Goal: Task Accomplishment & Management: Use online tool/utility

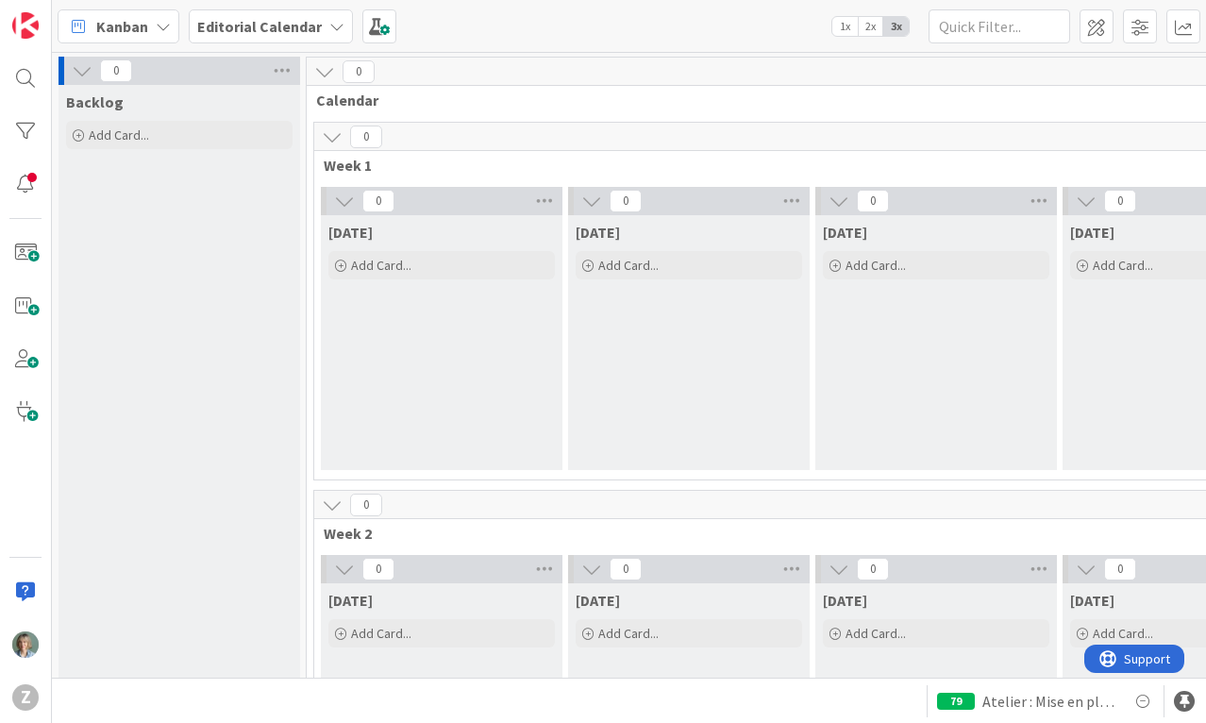
click at [162, 25] on icon at bounding box center [163, 26] width 15 height 15
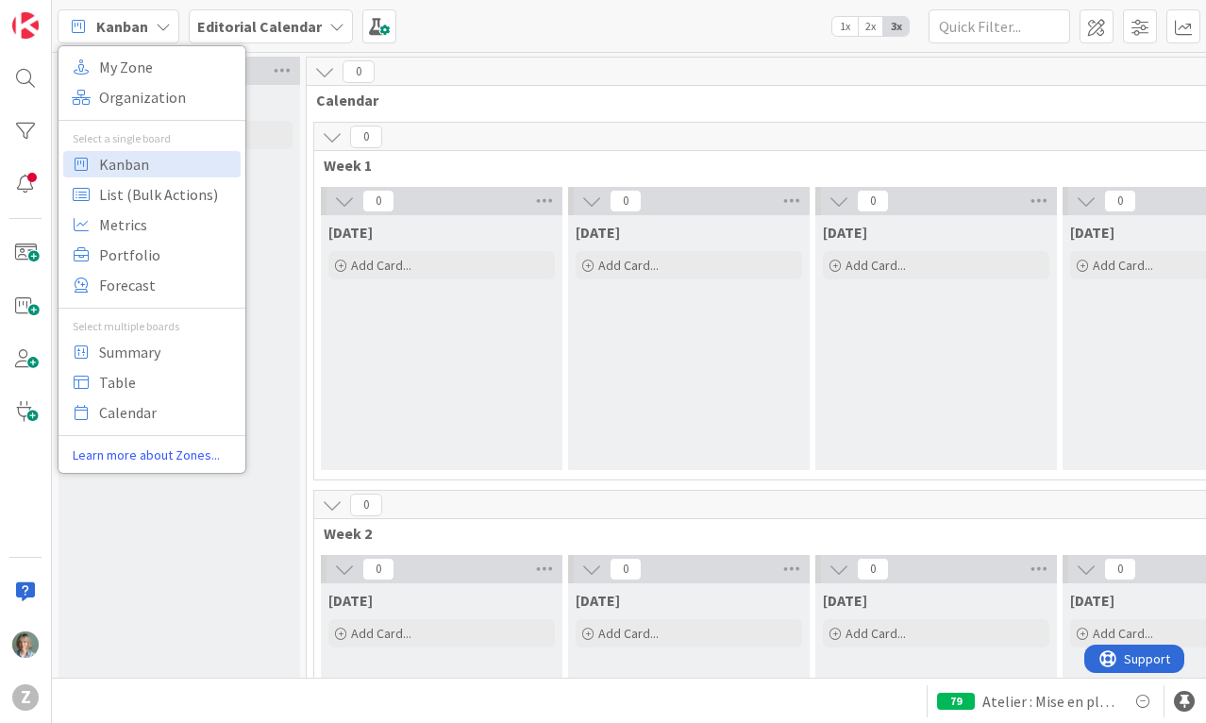
click at [498, 29] on div "Kanban My Zone Organization Select a single board Kanban List (Bulk Actions) Me…" at bounding box center [629, 26] width 1154 height 52
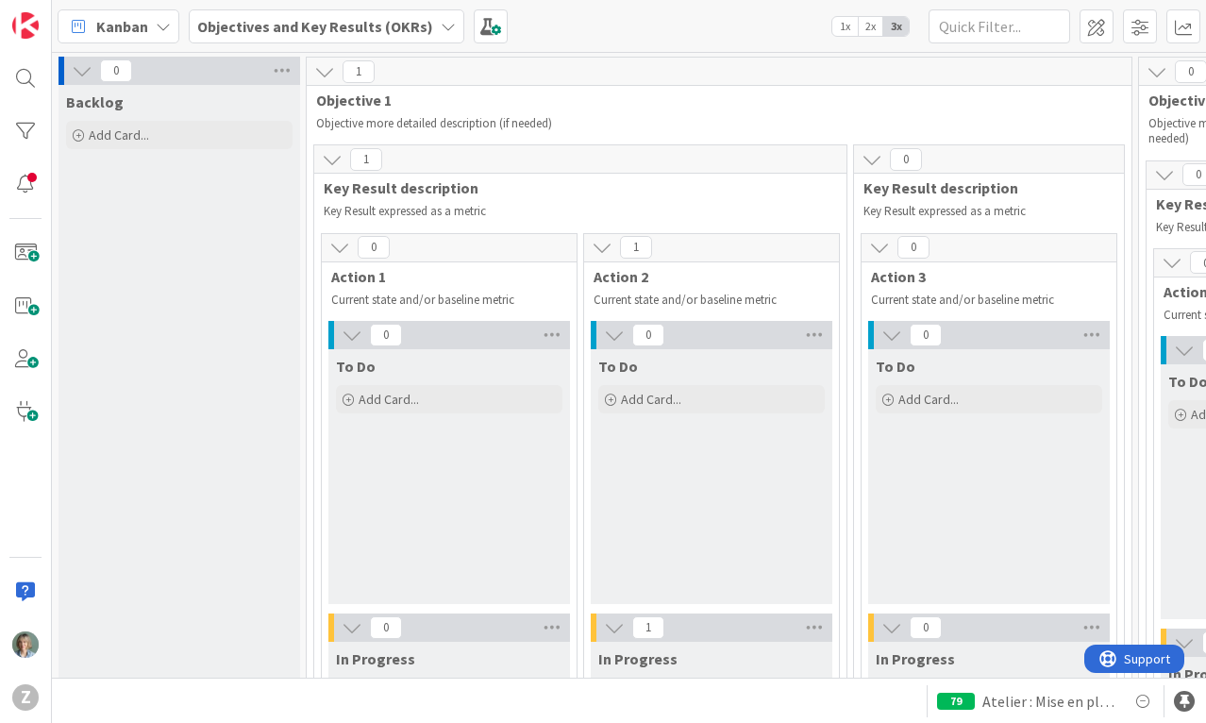
click at [446, 25] on div "Objectives and Key Results (OKRs)" at bounding box center [327, 26] width 276 height 34
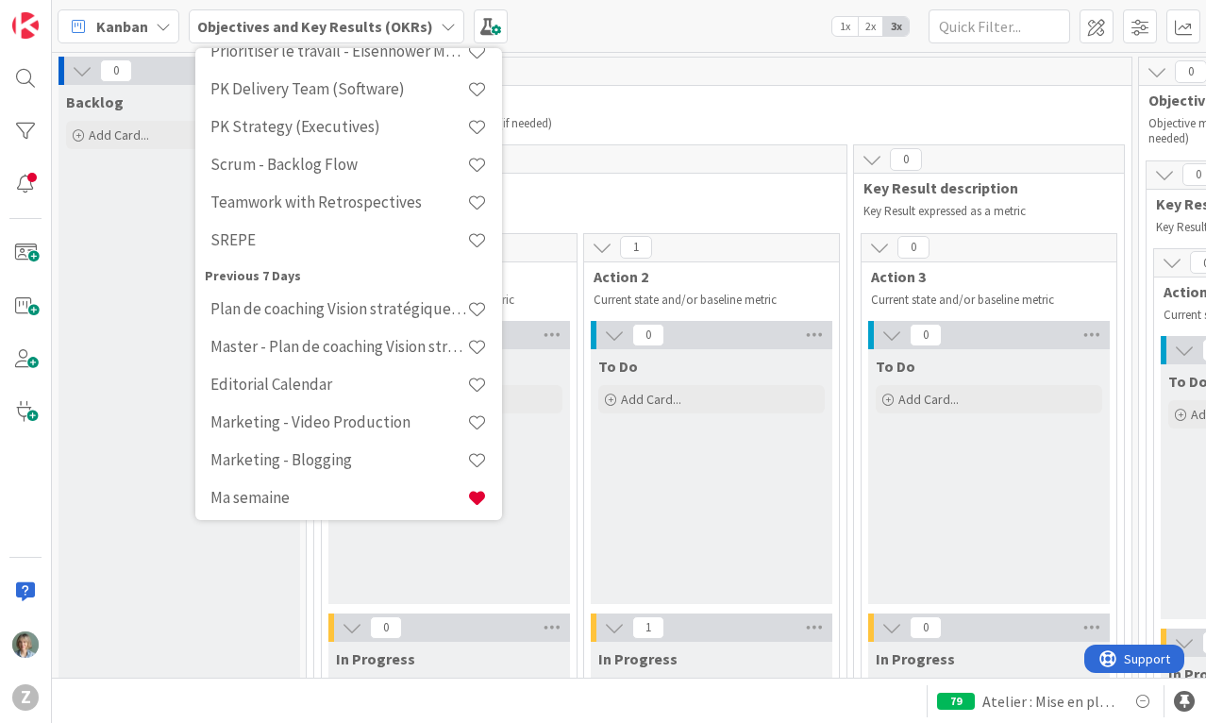
scroll to position [293, 0]
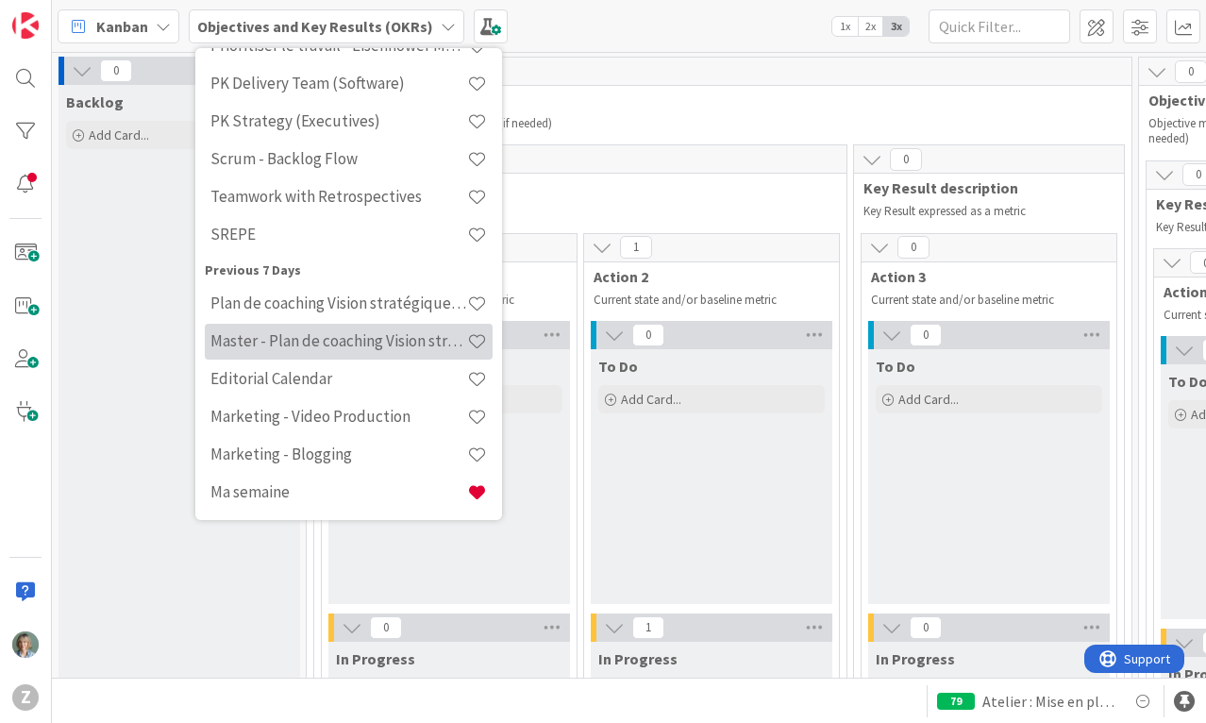
click at [376, 338] on h4 "Master - Plan de coaching Vision stratégique (OKR)" at bounding box center [338, 340] width 257 height 19
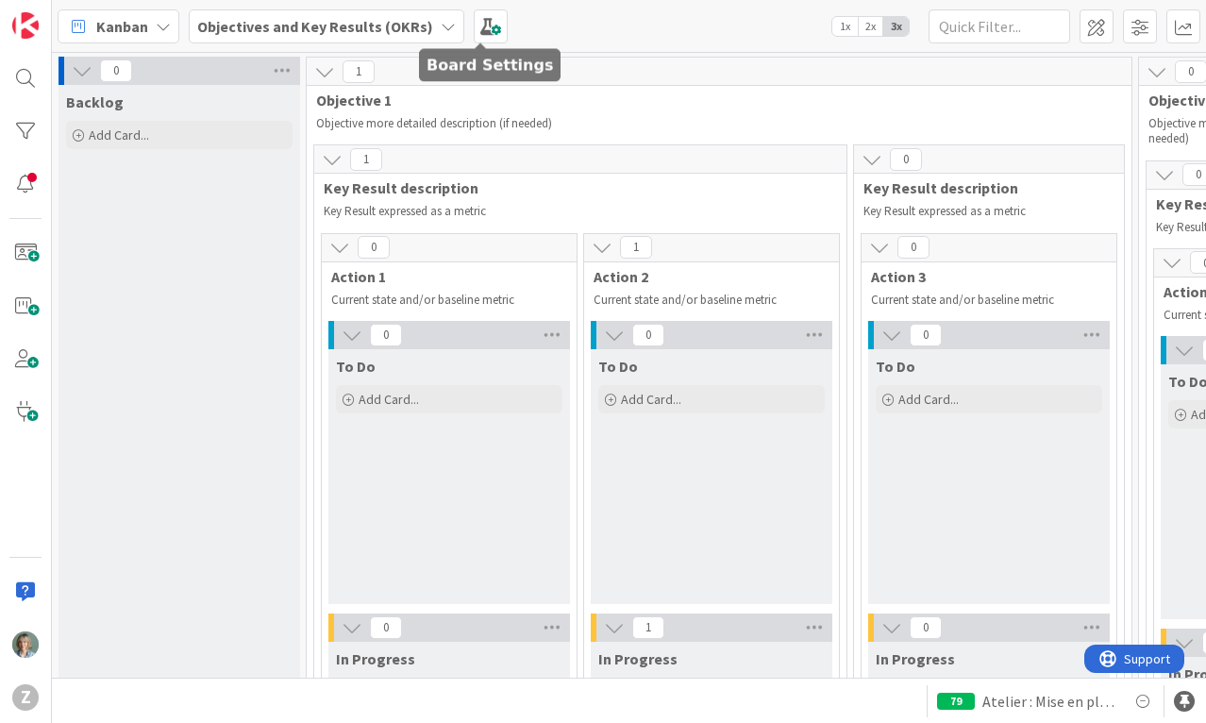
click at [441, 23] on icon at bounding box center [448, 26] width 15 height 15
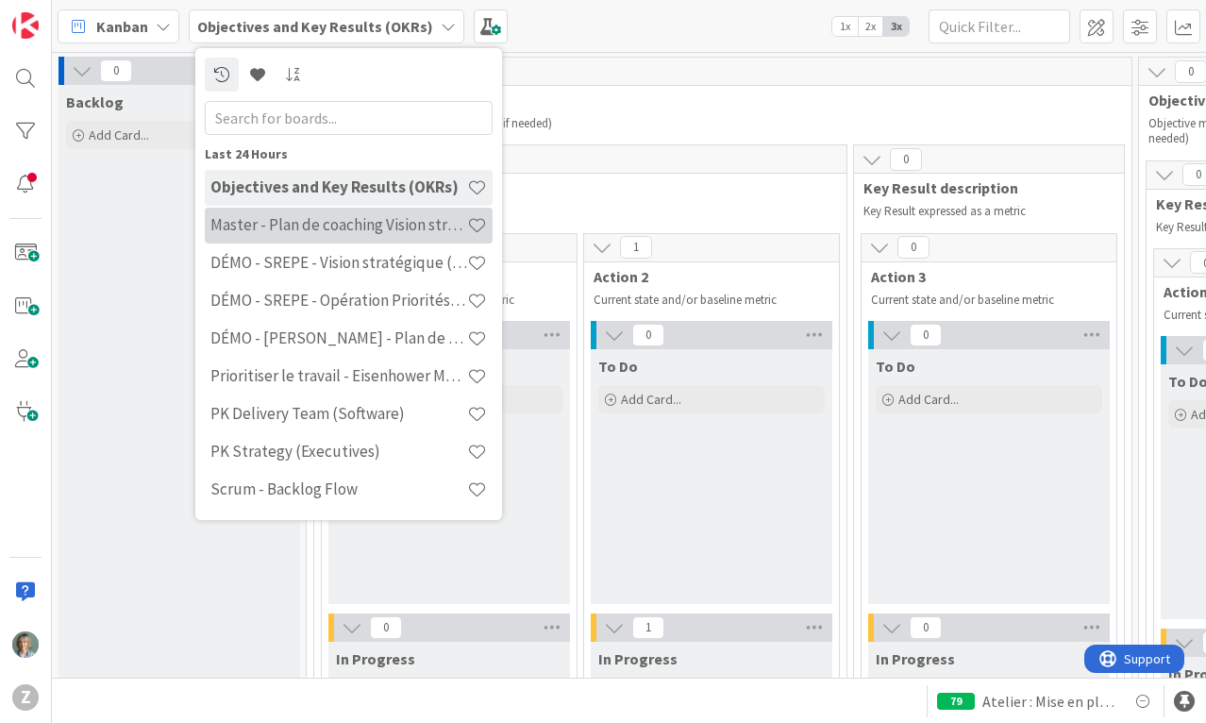
click at [345, 234] on h4 "Master - Plan de coaching Vision stratégique (OKR)" at bounding box center [338, 224] width 257 height 19
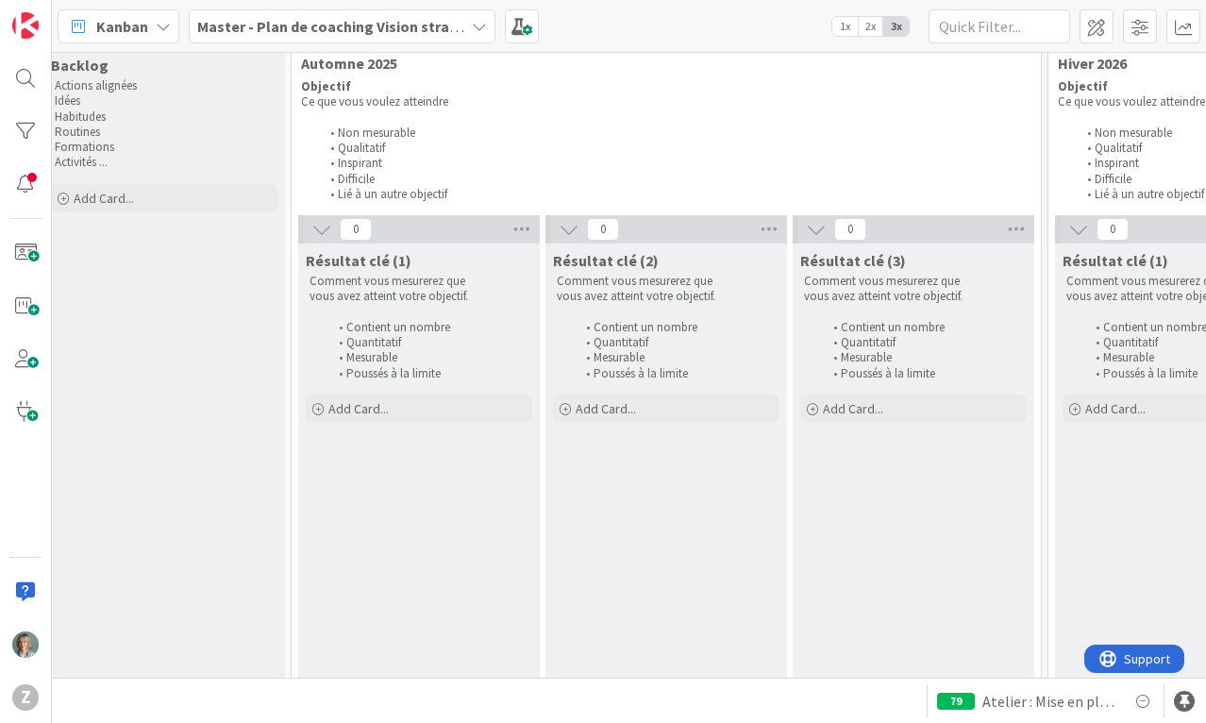
scroll to position [37, 942]
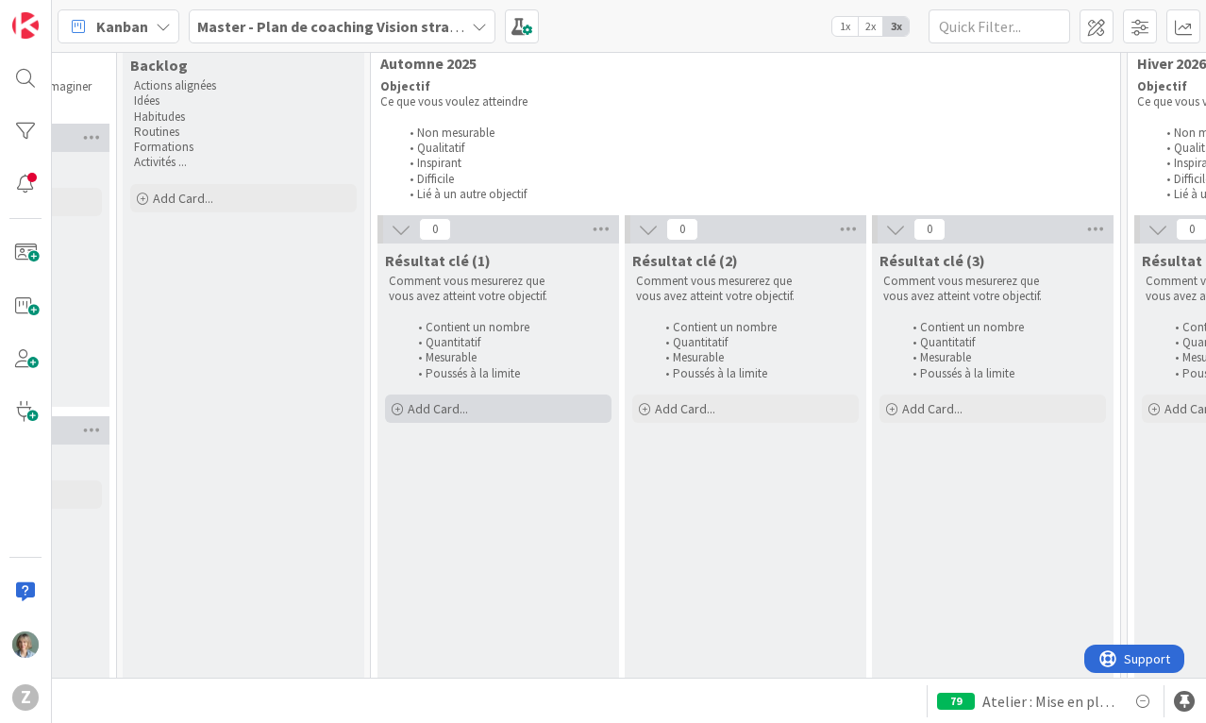
click at [467, 416] on span "Add Card..." at bounding box center [438, 408] width 60 height 17
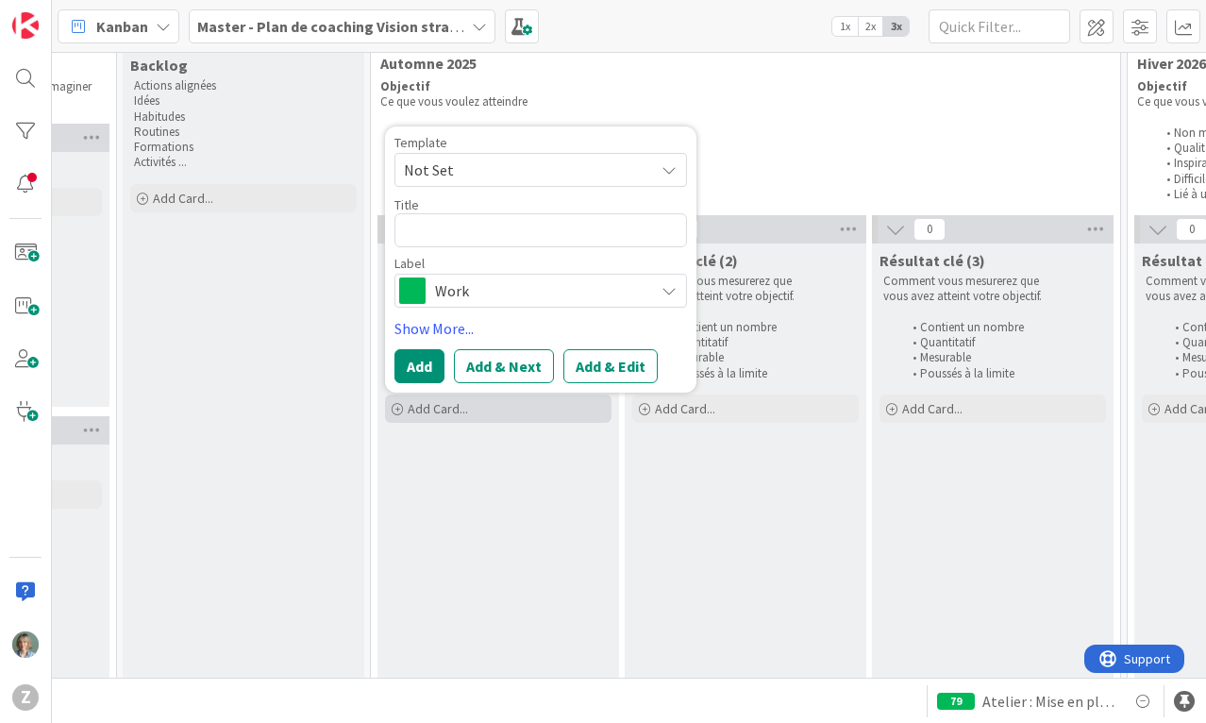
type textarea "x"
type textarea "e"
type textarea "x"
type textarea "ev"
type textarea "x"
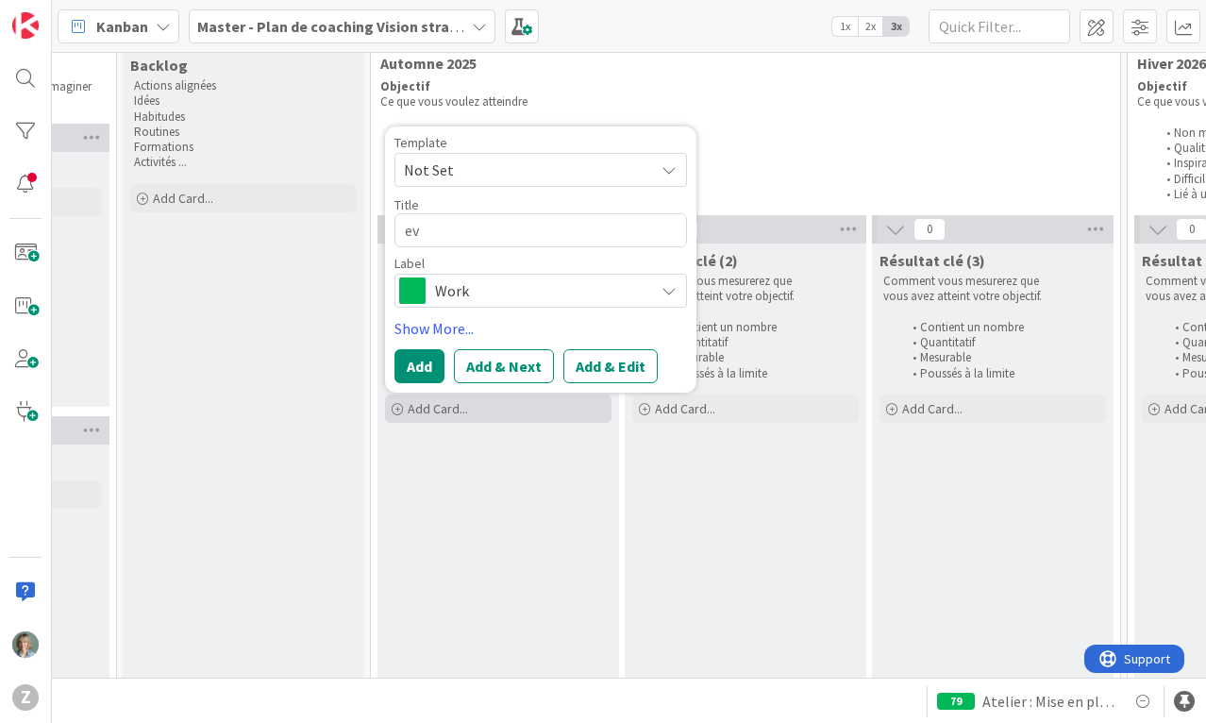
type textarea "evo"
type textarea "x"
type textarea "evoy"
type textarea "x"
type textarea "evoye"
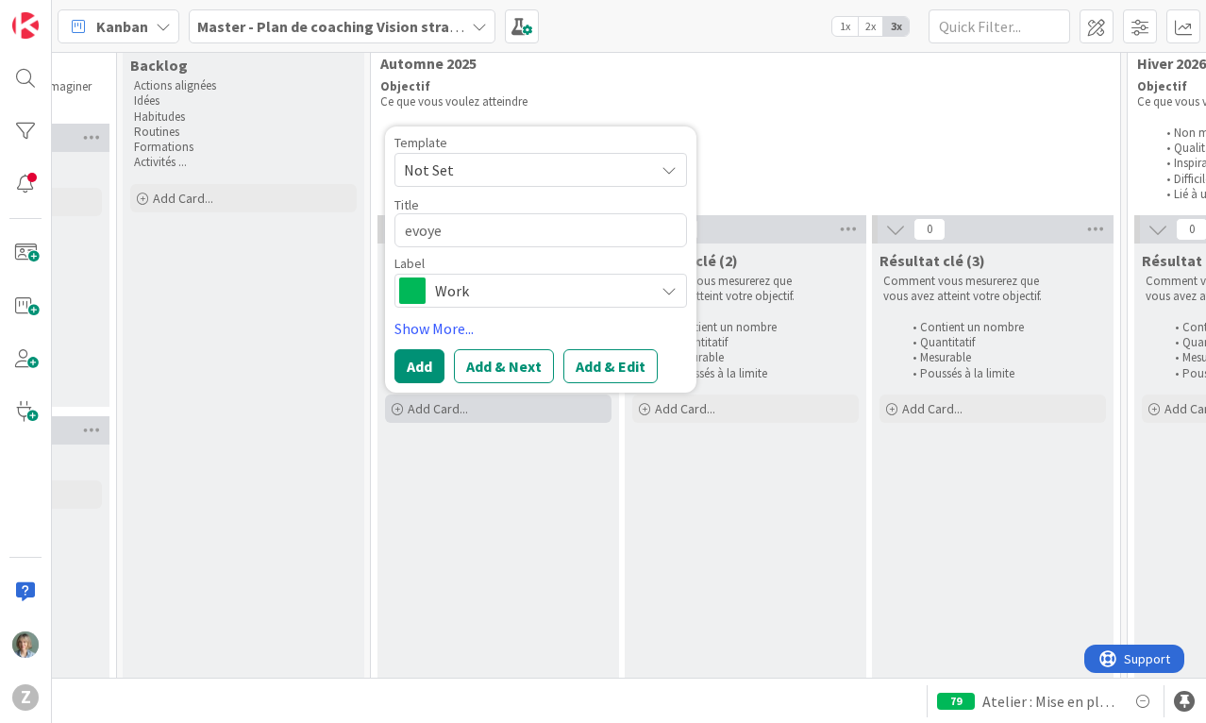
type textarea "x"
type textarea "evoyer"
type textarea "x"
type textarea "evoyer"
type textarea "x"
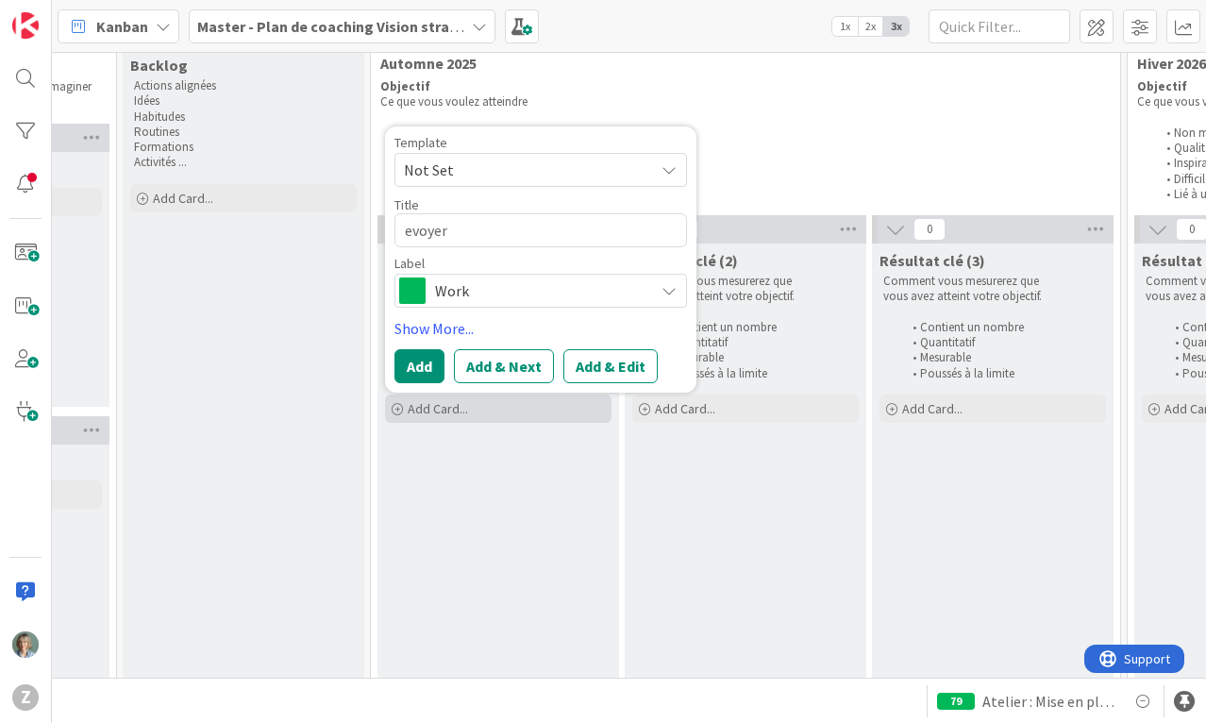
type textarea "evoyer m"
type textarea "x"
type textarea "evoyer mo"
type textarea "x"
type textarea "evoyer mon"
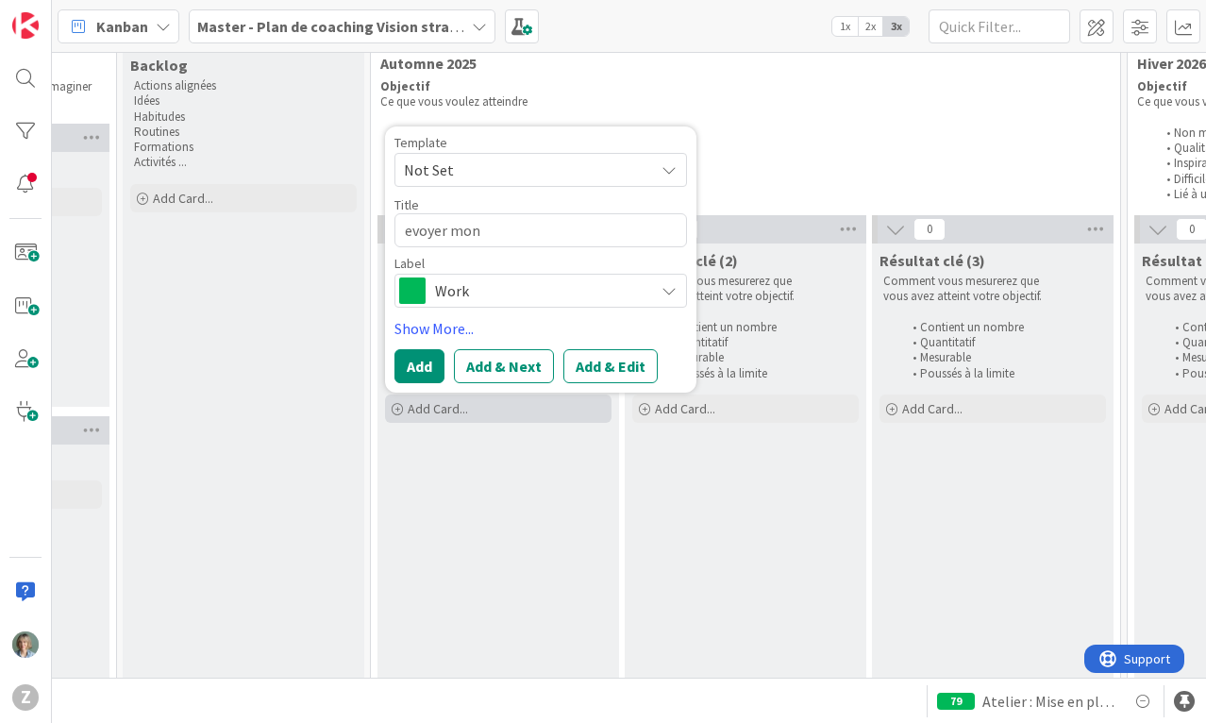
type textarea "x"
type textarea "evoyer mon"
type textarea "x"
type textarea "evoyer mon c"
type textarea "x"
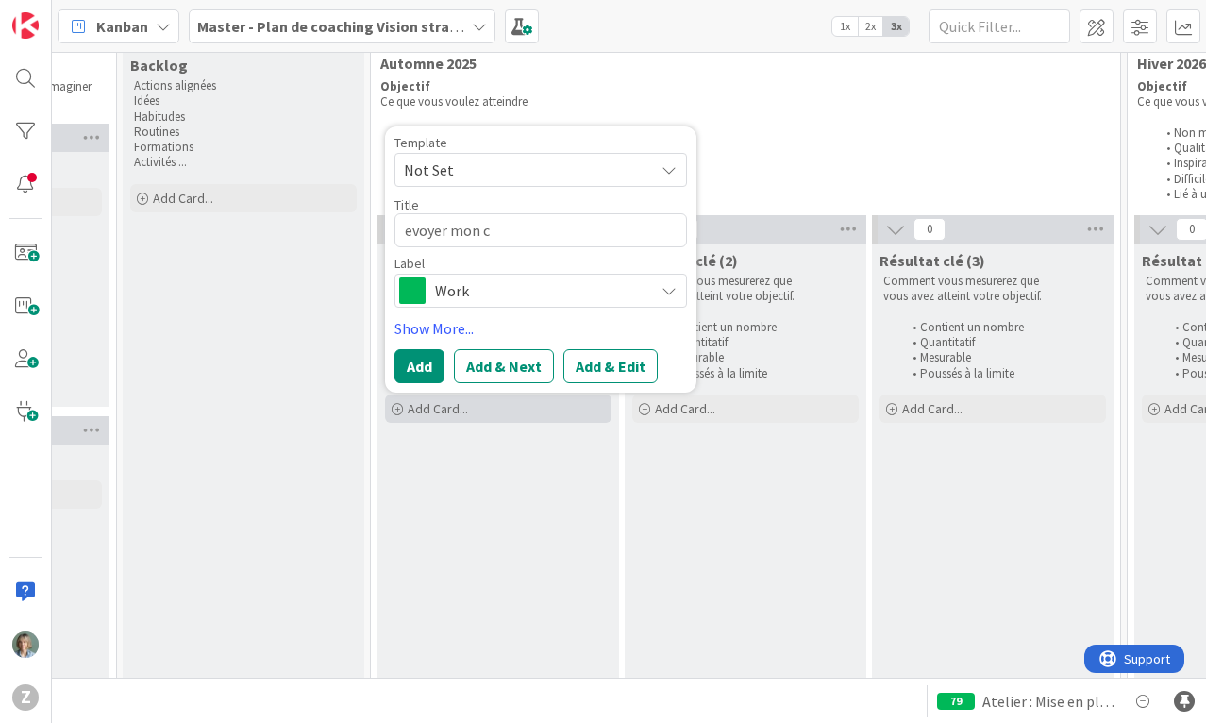
type textarea "evoyer mon cv"
type textarea "x"
type textarea "evoyer mon cv"
type textarea "x"
type textarea "evoyer mon cv a"
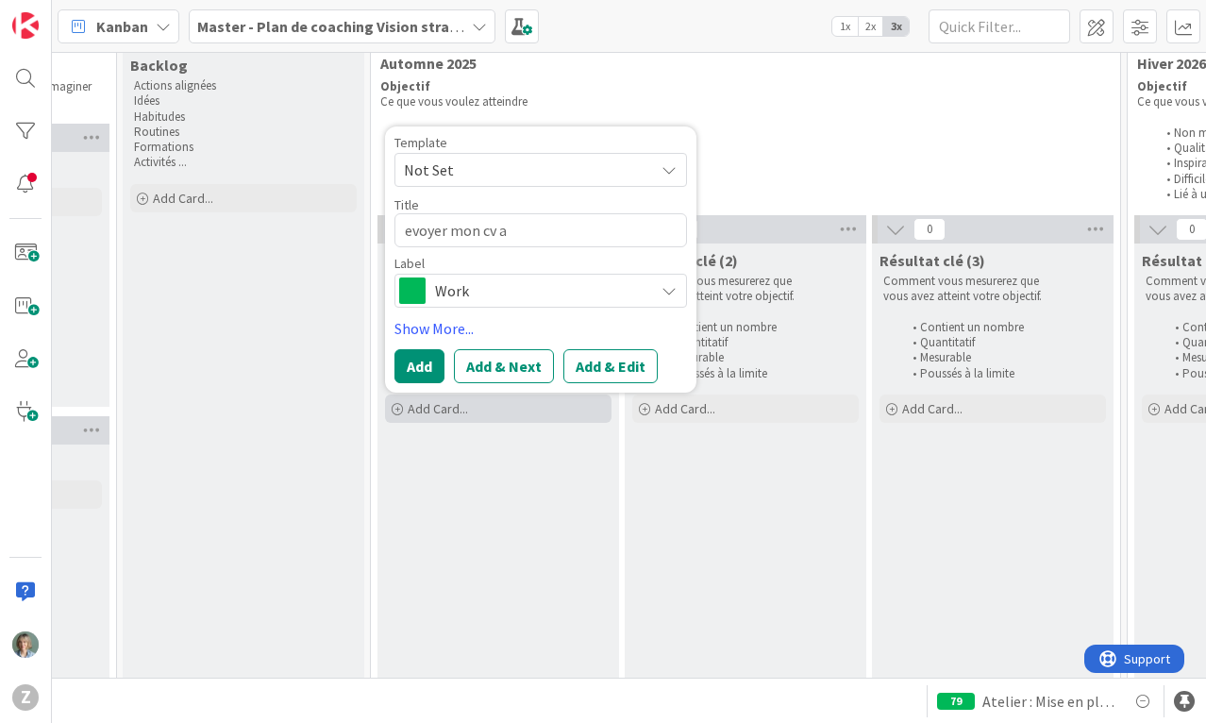
type textarea "x"
type textarea "evoyer mon cv a"
type textarea "x"
type textarea "evoyer mon cv a n"
type textarea "x"
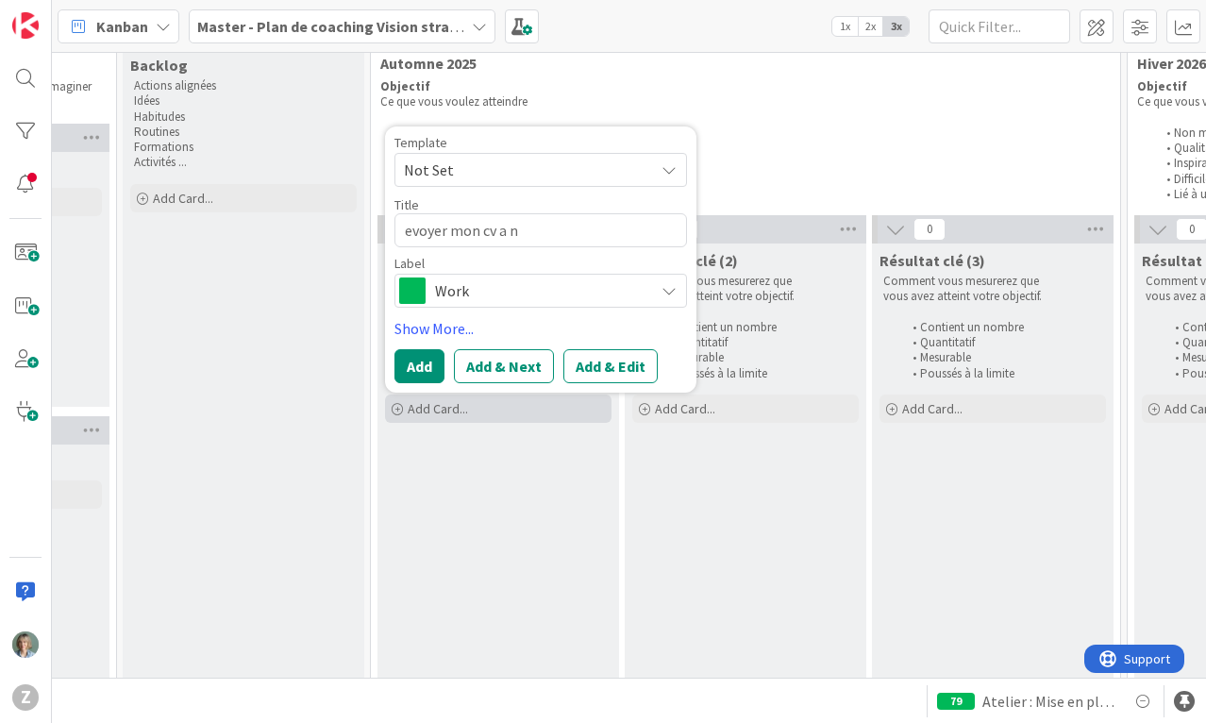
type textarea "evoyer mon cv a no"
type textarea "x"
type textarea "evoyer mon cv a nouv"
type textarea "x"
type textarea "evoyer mon cv a nouve"
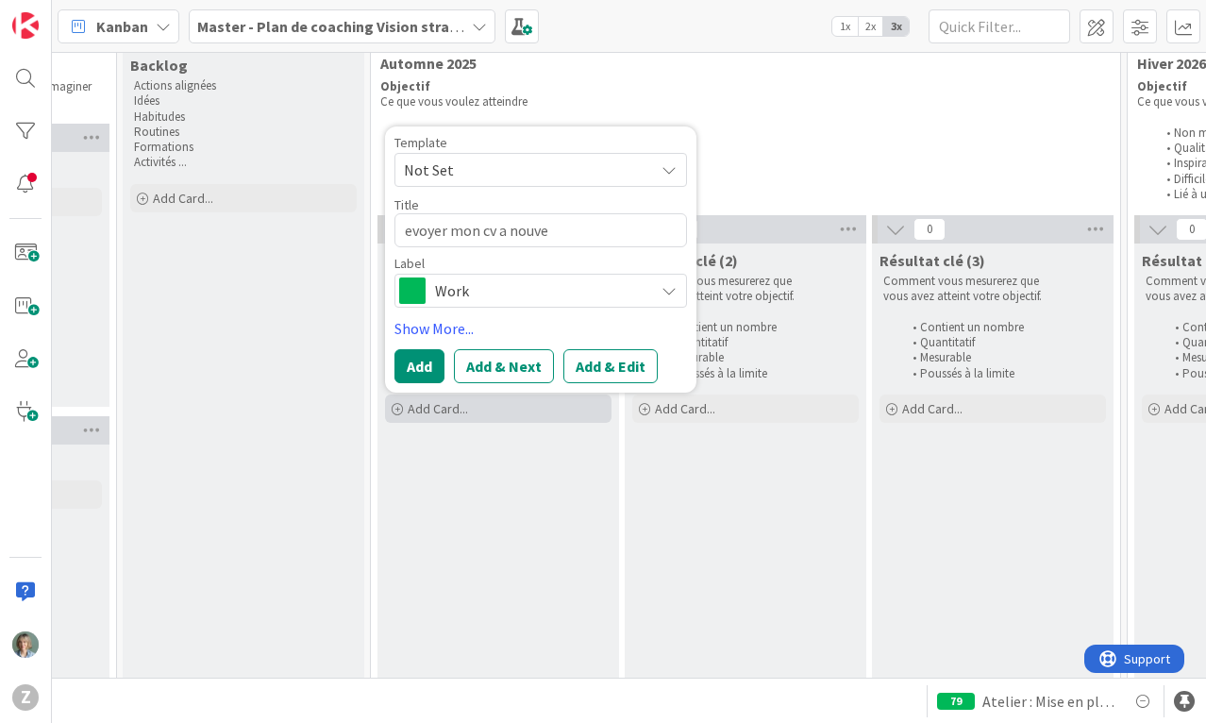
type textarea "x"
type textarea "evoyer mon cv a nouvel"
type textarea "x"
type textarea "evoyer mon cv a nouvell"
type textarea "x"
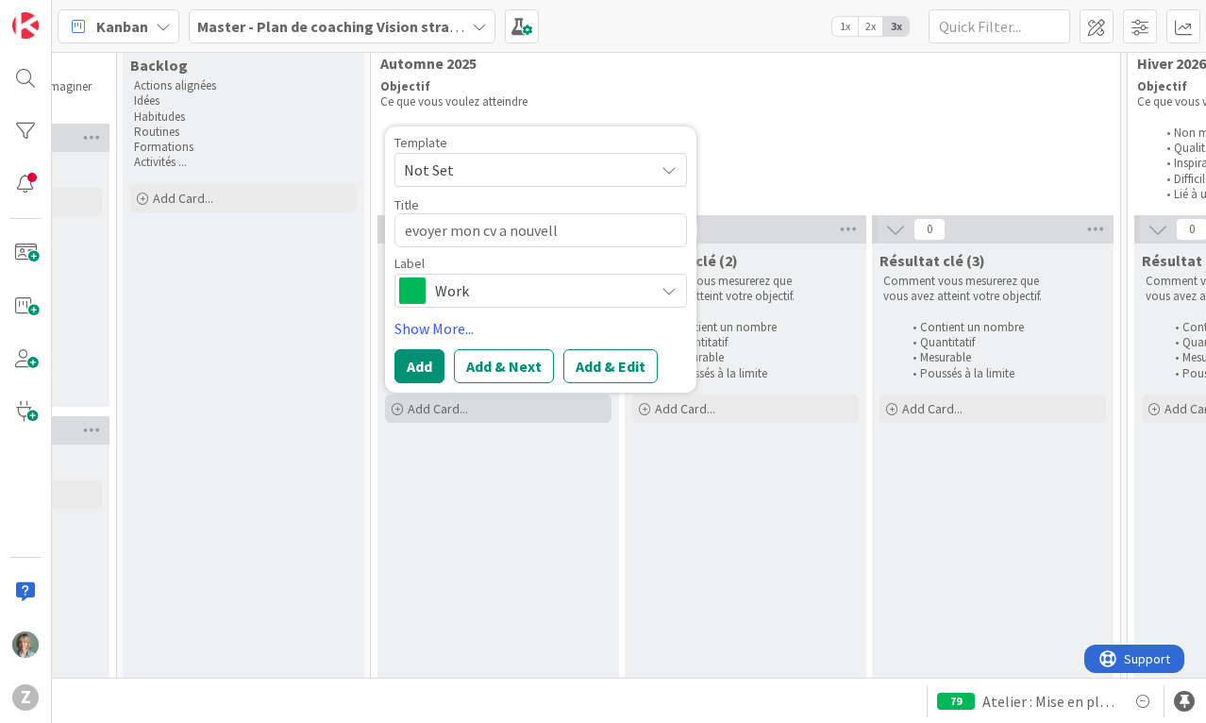
type textarea "evoyer mon cv a nouvelle"
type textarea "x"
type textarea "evoyer mon cv a nouvelle"
type textarea "x"
type textarea "evoyer mon cv a nouvelle c"
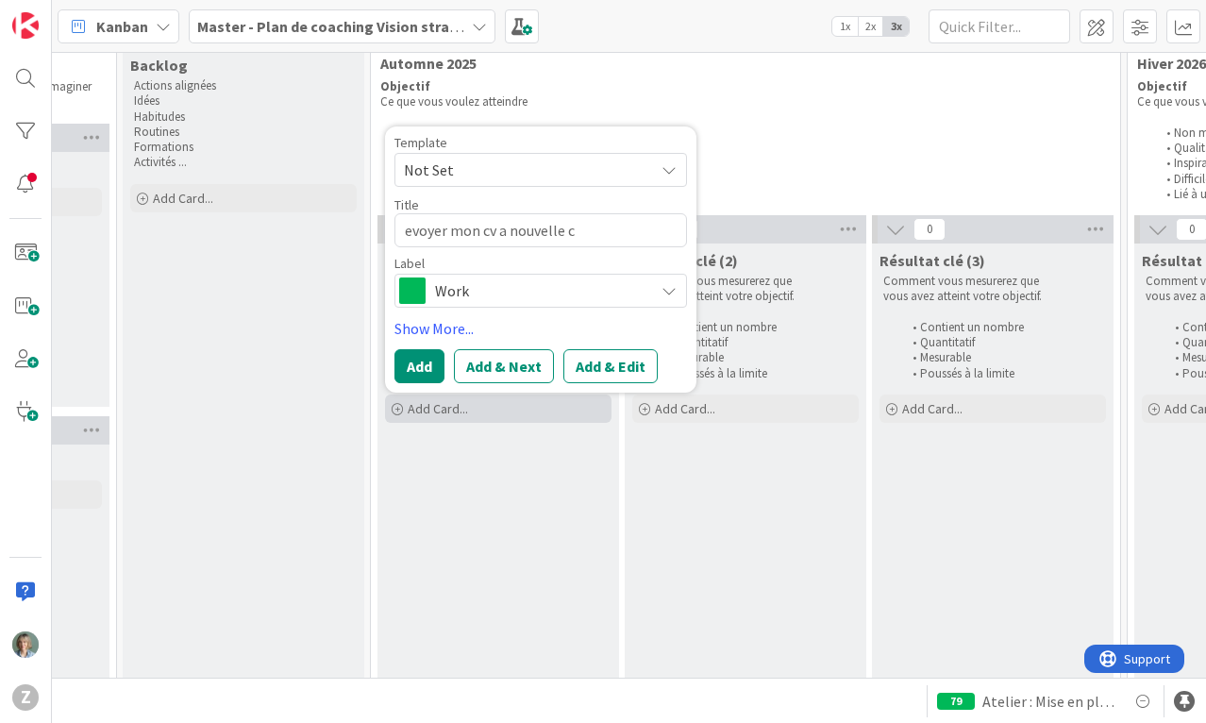
type textarea "x"
type textarea "evoyer mon cv a nouvelle cli"
type textarea "x"
type textarea "evoyer mon cv a nouvelle clin"
type textarea "x"
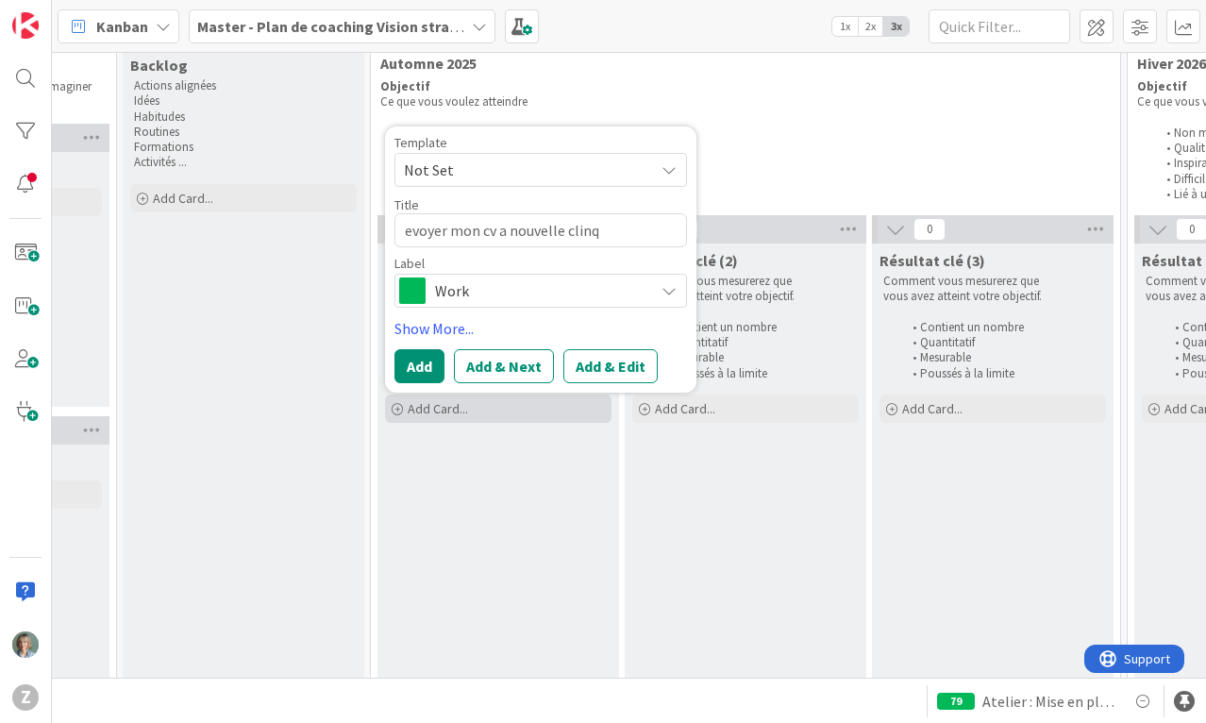
type textarea "evoyer mon cv a nouvelle clinqi"
type textarea "x"
type textarea "evoyer mon cv a nouvelle clinqie"
type textarea "x"
type textarea "evoyer mon cv a nouvelle clinqieu"
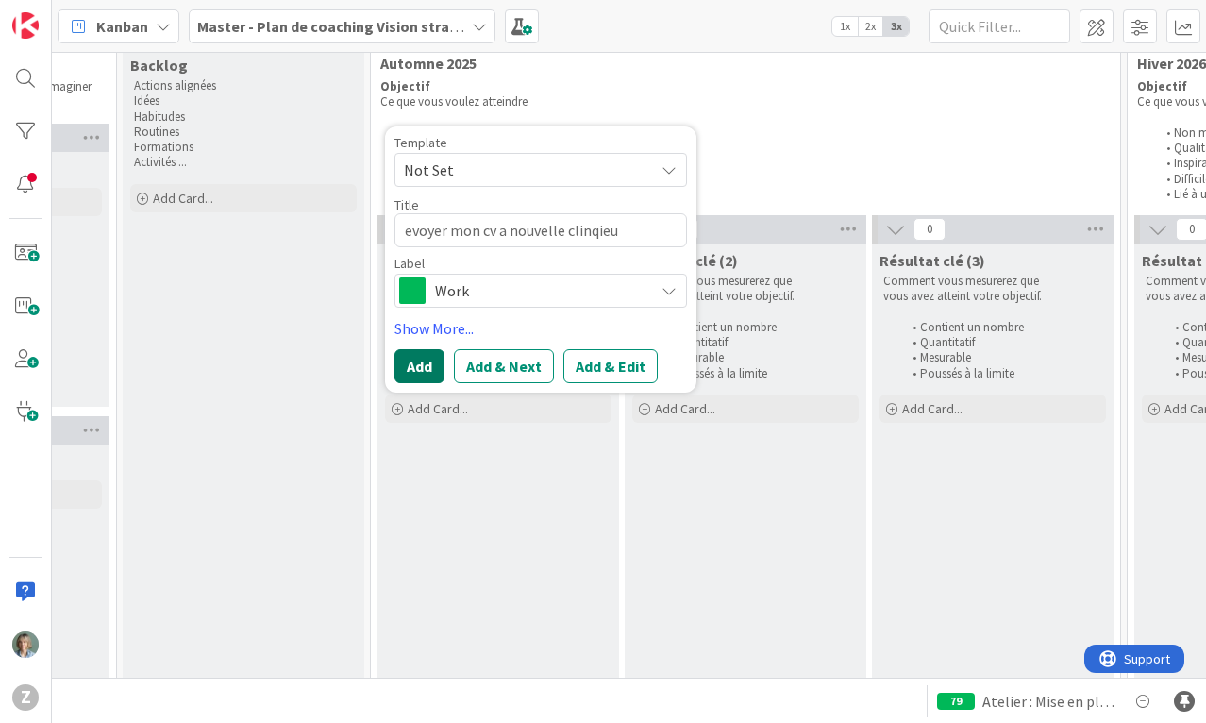
click at [426, 360] on button "Add" at bounding box center [419, 366] width 50 height 34
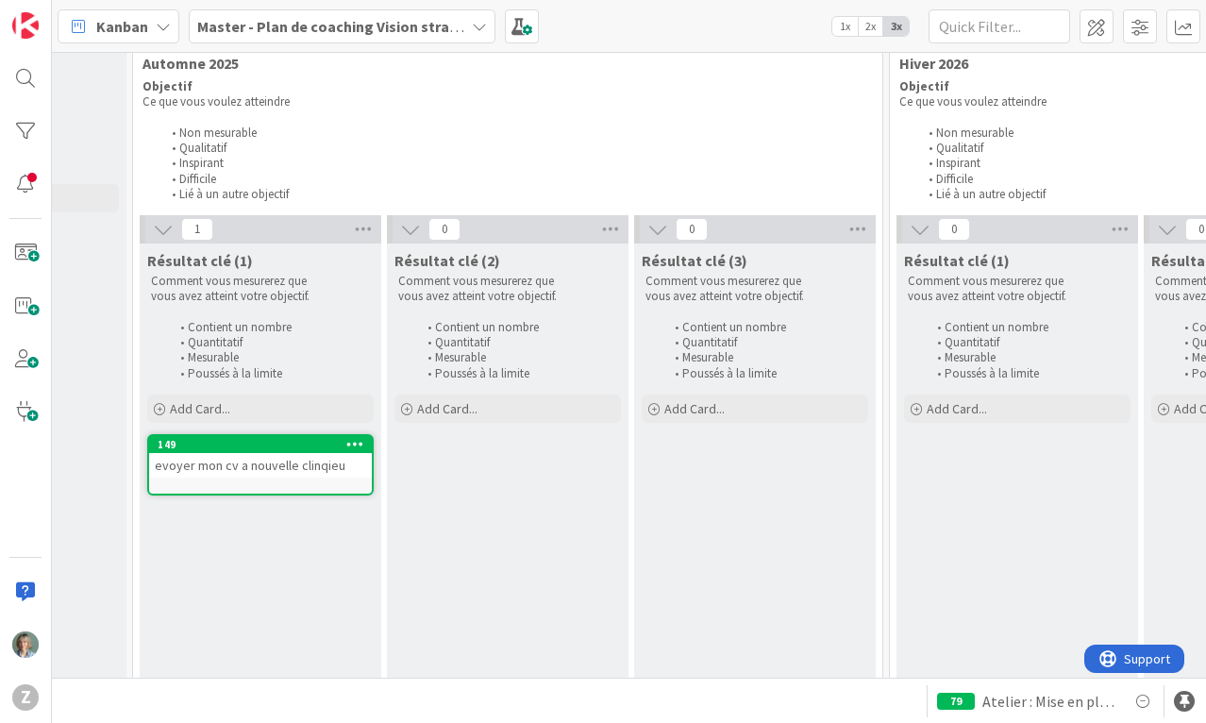
scroll to position [37, 1184]
drag, startPoint x: 481, startPoint y: 461, endPoint x: 834, endPoint y: 521, distance: 357.9
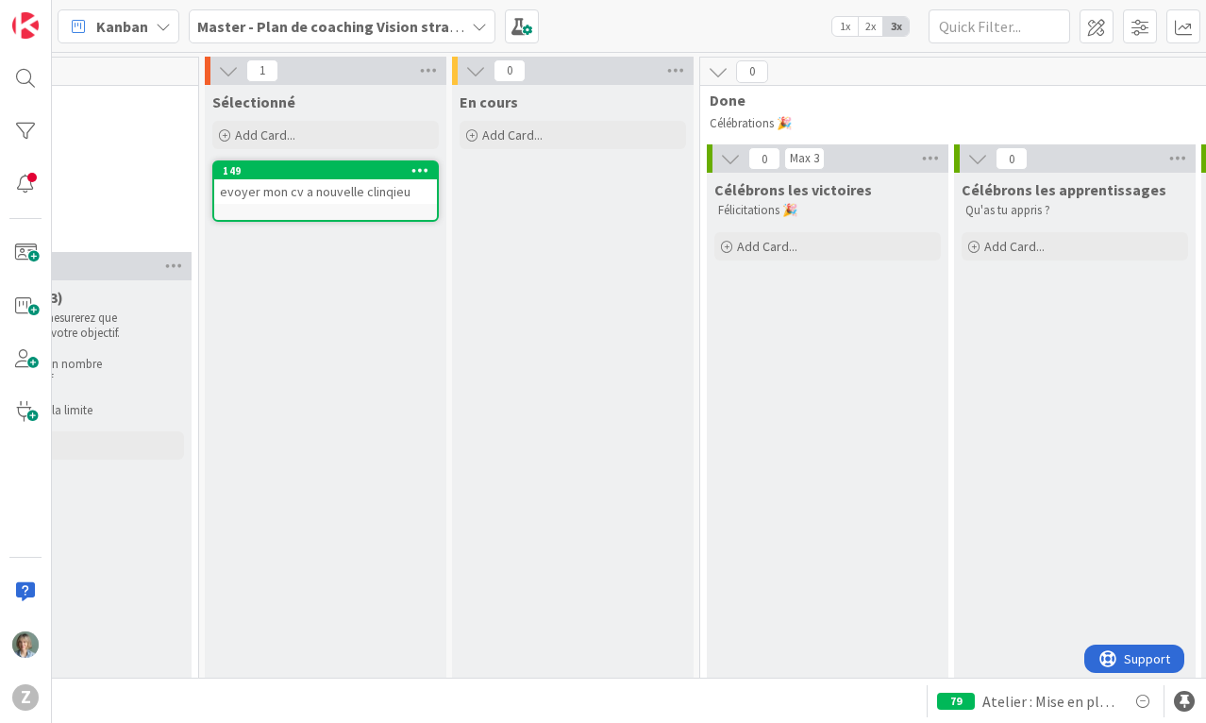
scroll to position [0, 4125]
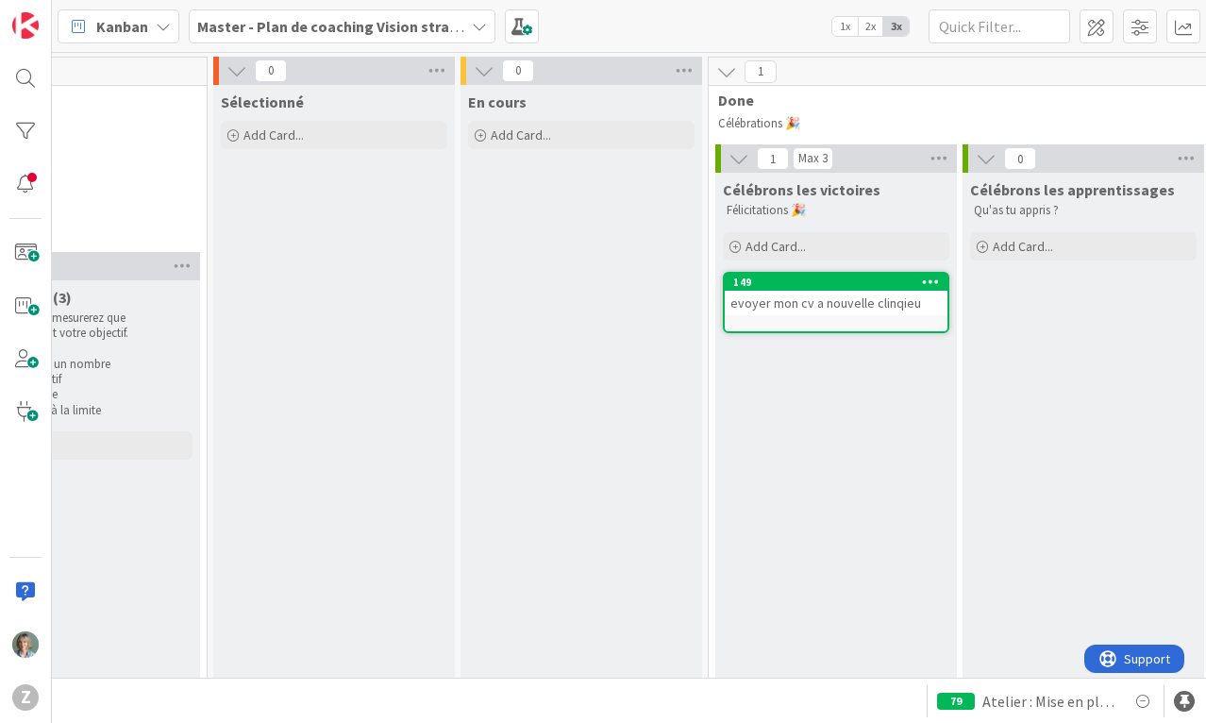
click at [930, 281] on icon at bounding box center [931, 281] width 18 height 13
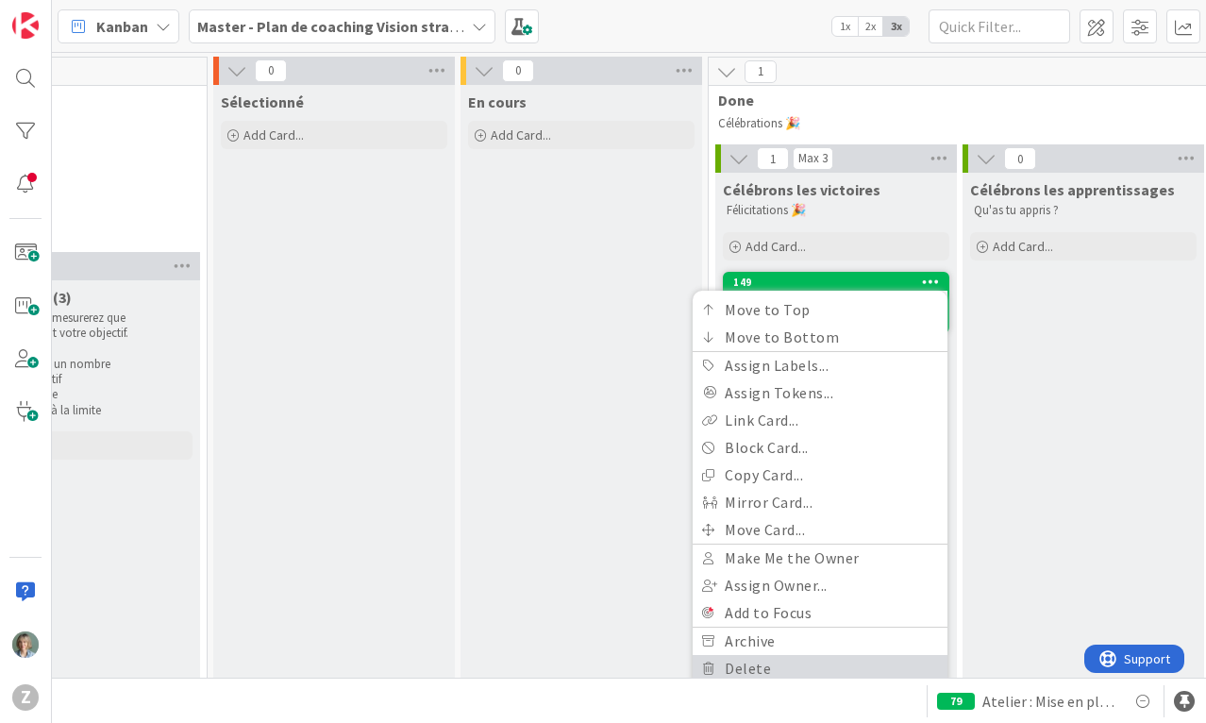
click at [762, 655] on link "Delete" at bounding box center [820, 668] width 255 height 27
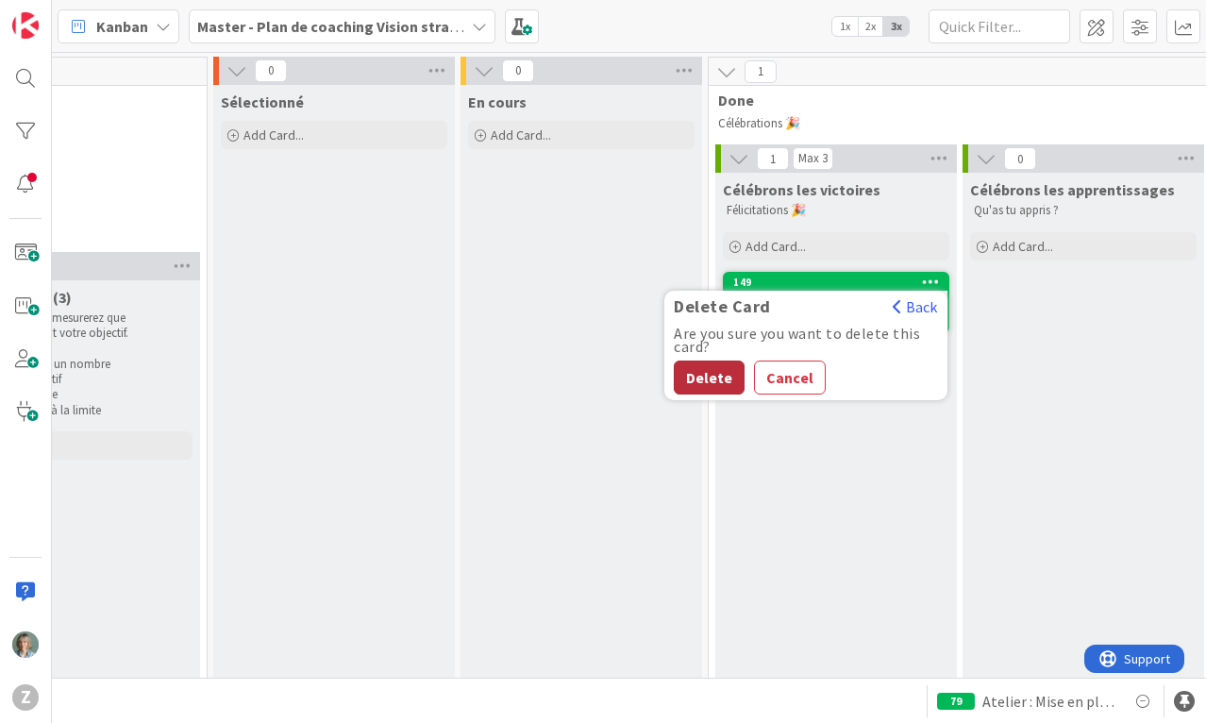
click at [727, 383] on button "Delete" at bounding box center [709, 377] width 71 height 34
